Goal: Transaction & Acquisition: Purchase product/service

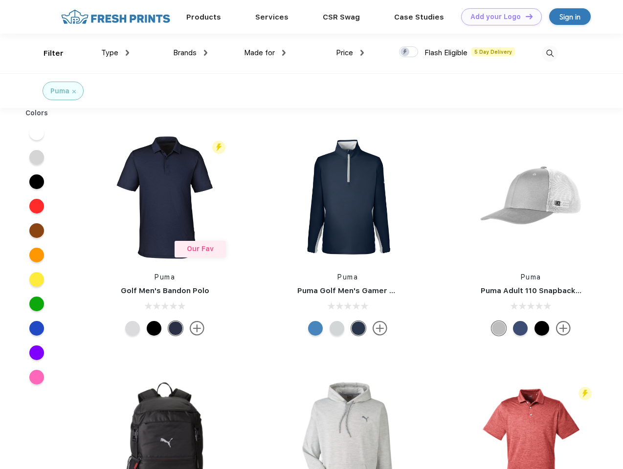
click at [498, 17] on link "Add your Logo Design Tool" at bounding box center [501, 16] width 81 height 17
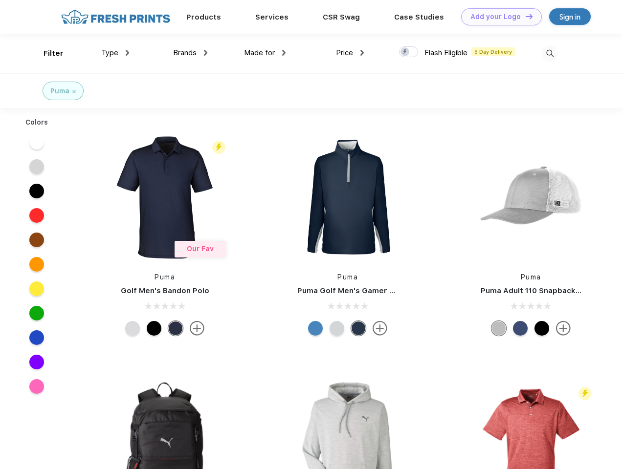
click at [0, 0] on div "Design Tool" at bounding box center [0, 0] width 0 height 0
click at [525, 16] on link "Add your Logo Design Tool" at bounding box center [501, 16] width 81 height 17
click at [47, 53] on div "Filter" at bounding box center [54, 53] width 20 height 11
click at [115, 53] on span "Type" at bounding box center [109, 52] width 17 height 9
click at [190, 53] on span "Brands" at bounding box center [184, 52] width 23 height 9
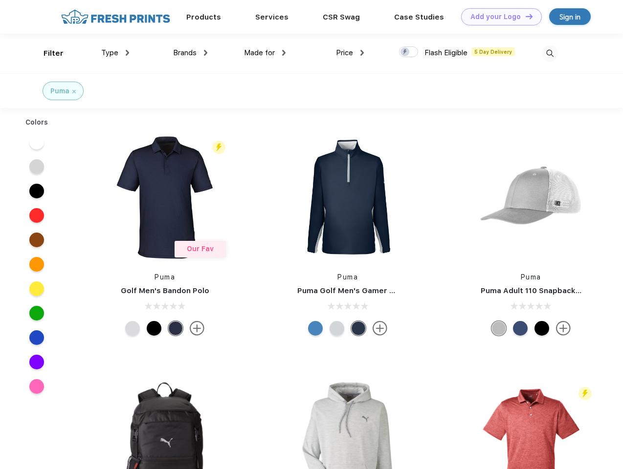
click at [265, 53] on span "Made for" at bounding box center [259, 52] width 31 height 9
click at [350, 53] on span "Price" at bounding box center [344, 52] width 17 height 9
click at [409, 52] on div at bounding box center [408, 51] width 19 height 11
click at [405, 52] on input "checkbox" at bounding box center [402, 49] width 6 height 6
click at [549, 53] on img at bounding box center [550, 53] width 16 height 16
